Goal: Check status: Check status

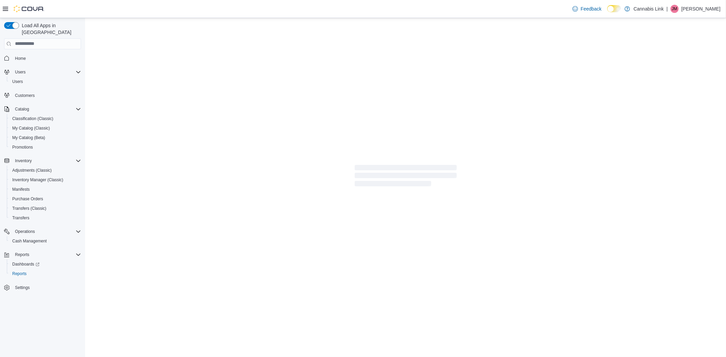
click at [677, 5] on span "JM" at bounding box center [674, 9] width 5 height 8
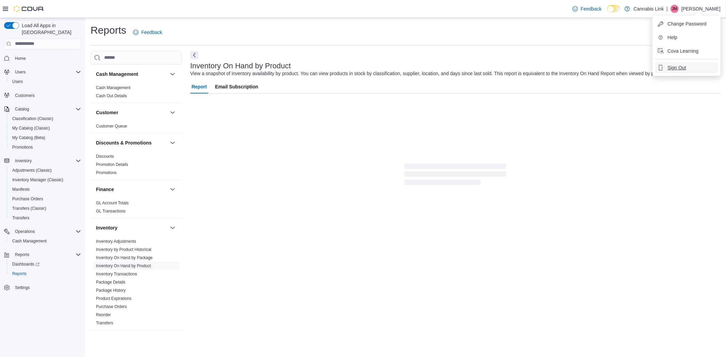
click at [686, 65] on span "Sign Out" at bounding box center [676, 67] width 18 height 7
